Goal: Task Accomplishment & Management: Manage account settings

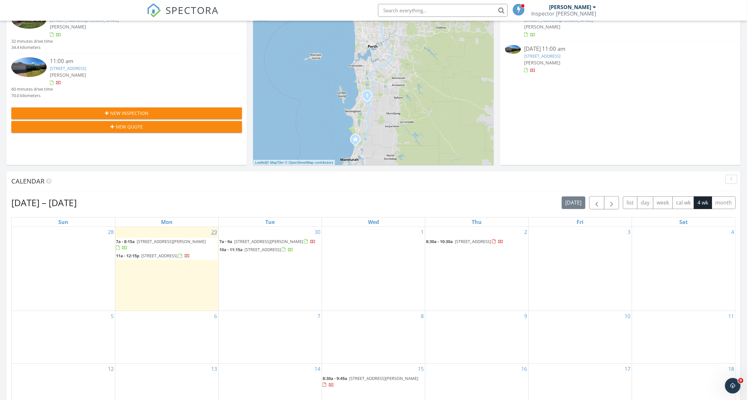
scroll to position [118, 0]
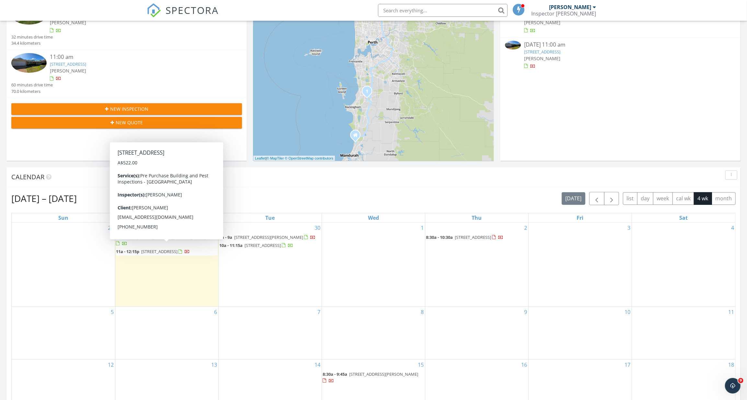
click at [170, 249] on span "7 Maplewood Grn, Ellenbrook 6069" at bounding box center [159, 252] width 36 height 6
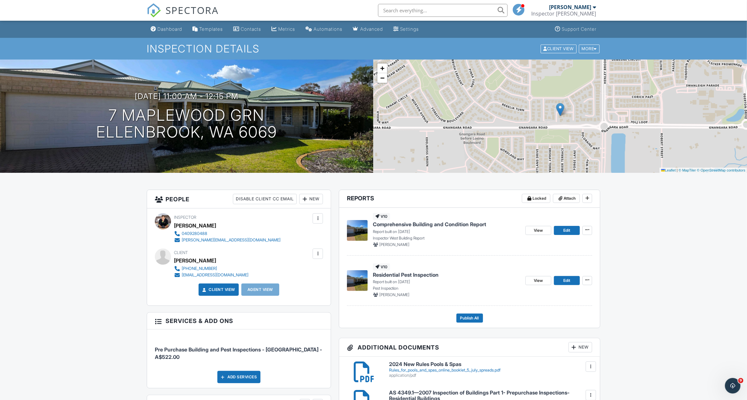
click at [593, 368] on div at bounding box center [591, 367] width 6 height 6
click at [579, 388] on li "Delete" at bounding box center [577, 395] width 29 height 16
click at [593, 367] on div at bounding box center [591, 367] width 6 height 6
click at [581, 393] on link "Delete" at bounding box center [578, 395] width 24 height 7
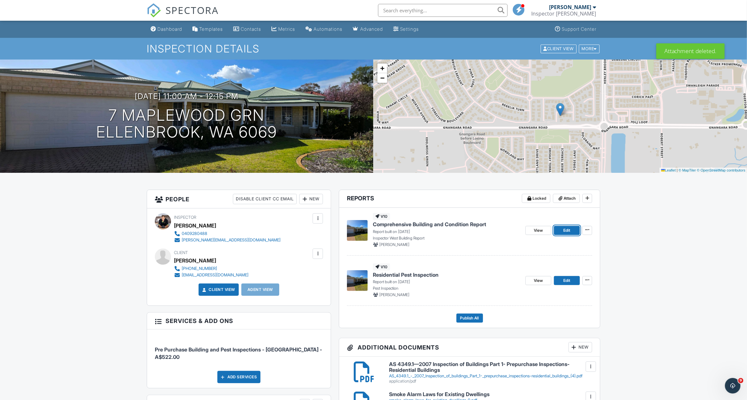
click at [562, 230] on link "Edit" at bounding box center [567, 230] width 26 height 9
